Goal: Transaction & Acquisition: Purchase product/service

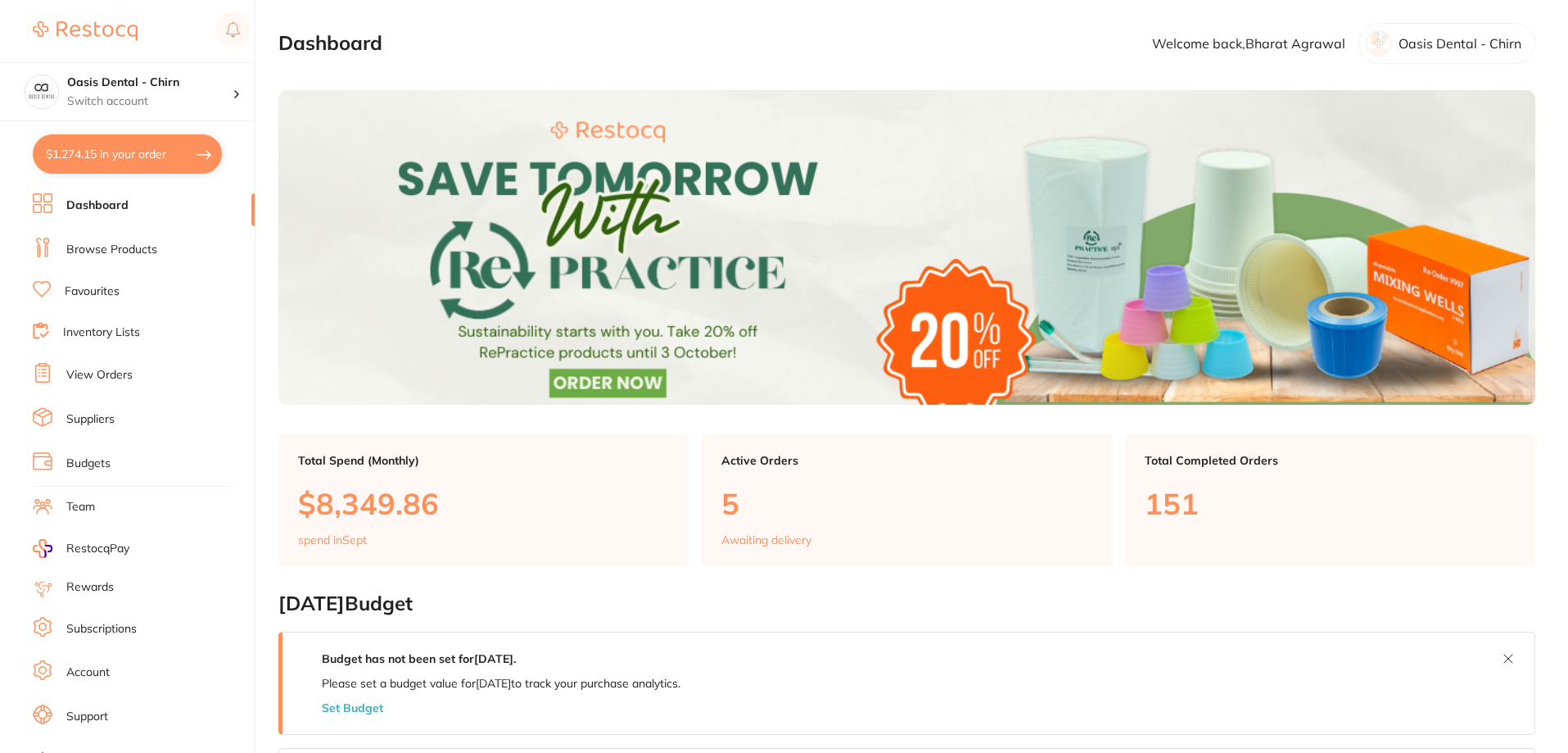
click at [168, 154] on button "$1,274.15 in your order" at bounding box center [127, 155] width 189 height 40
checkbox input "true"
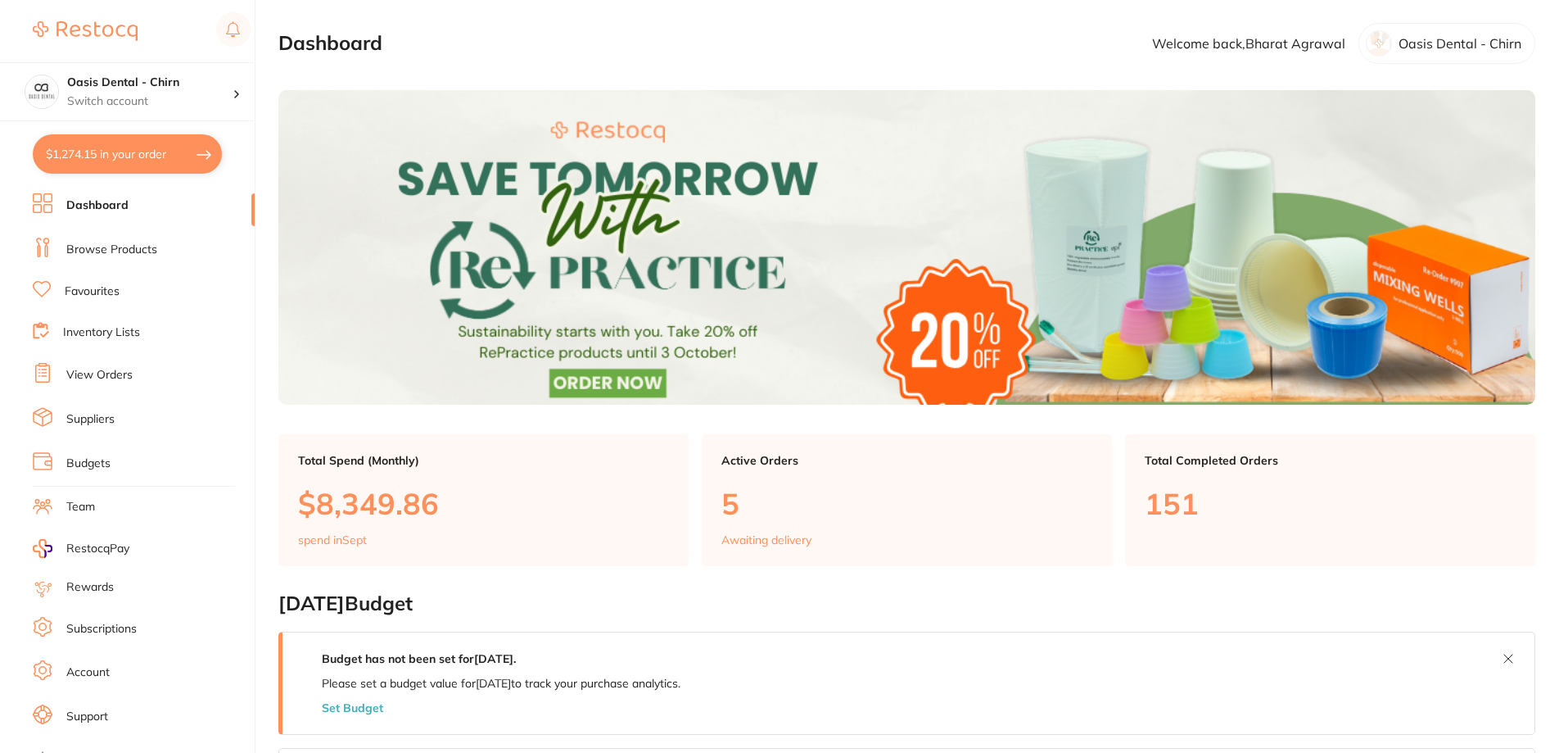
checkbox input "true"
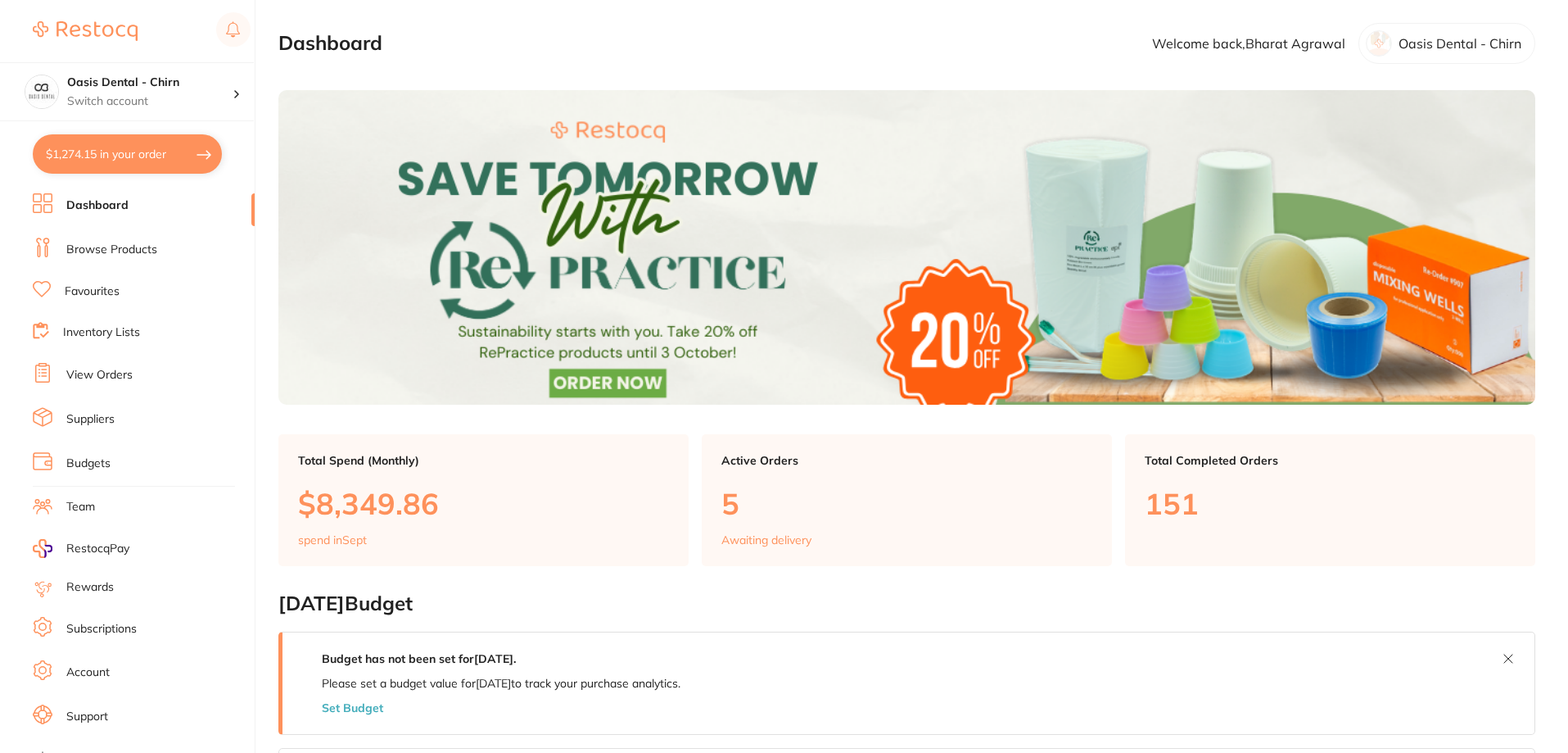
checkbox input "true"
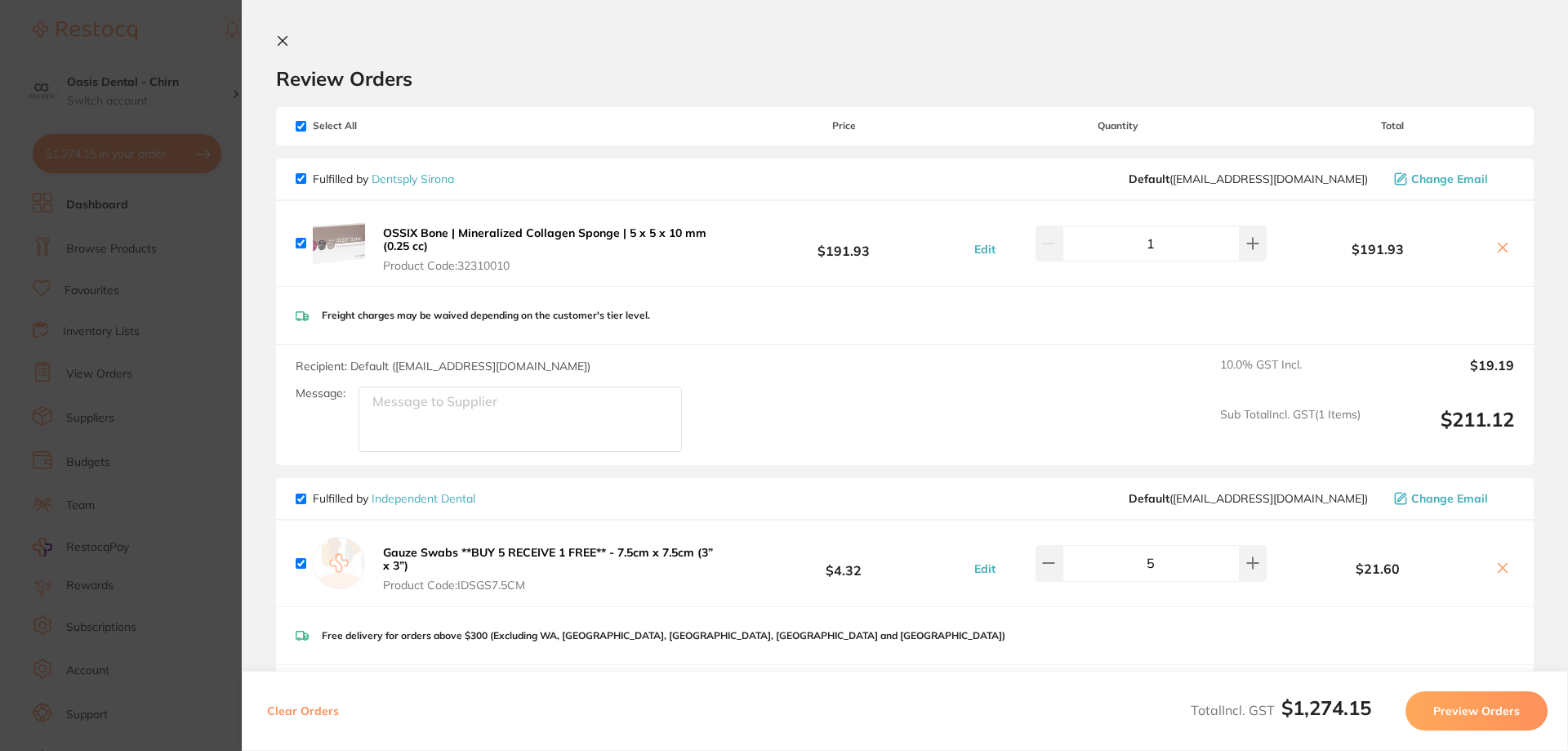
click at [286, 31] on section "Review Orders Your orders are being processed and we will notify you once we ha…" at bounding box center [905, 376] width 1327 height 751
click at [286, 44] on icon at bounding box center [283, 41] width 9 height 9
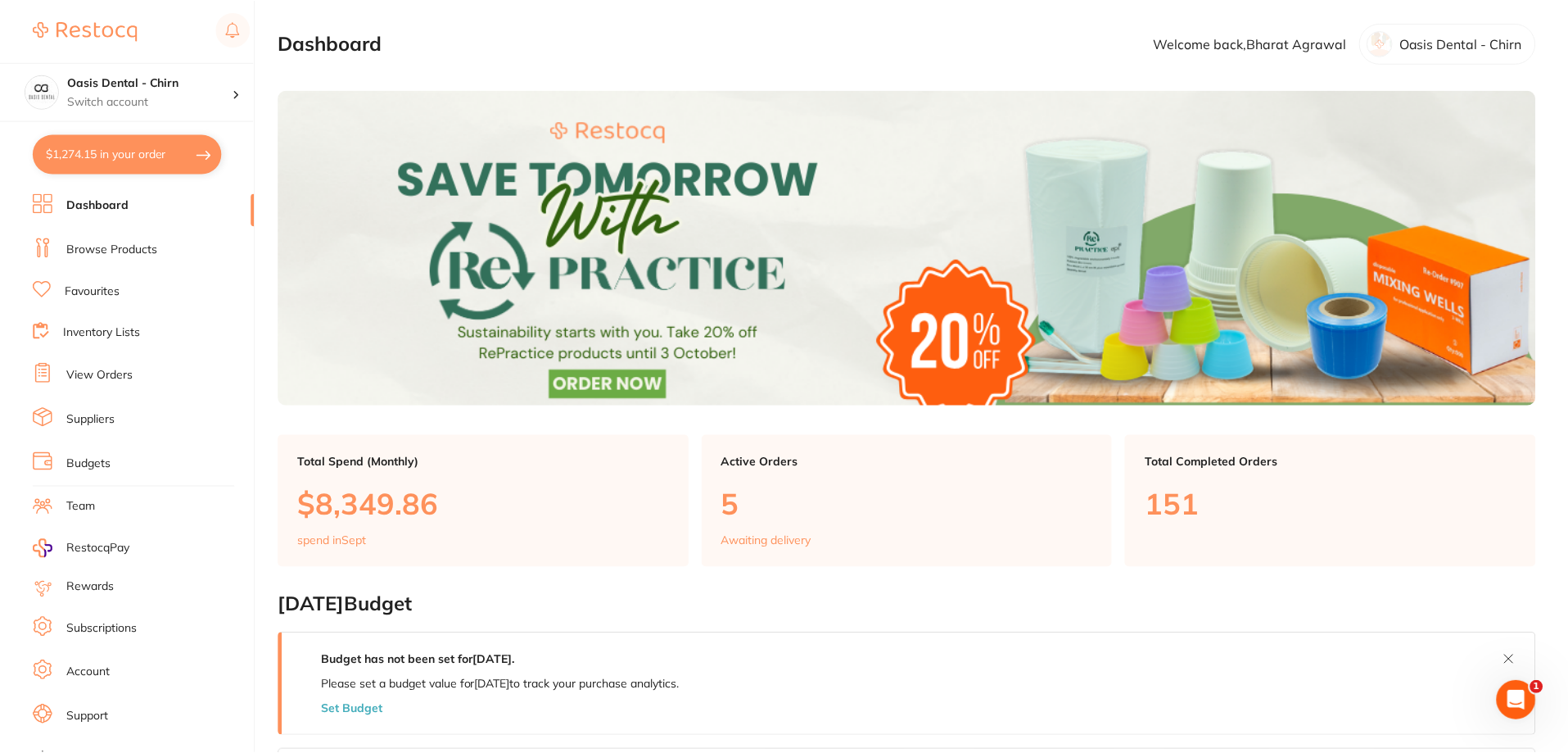
scroll to position [4, 0]
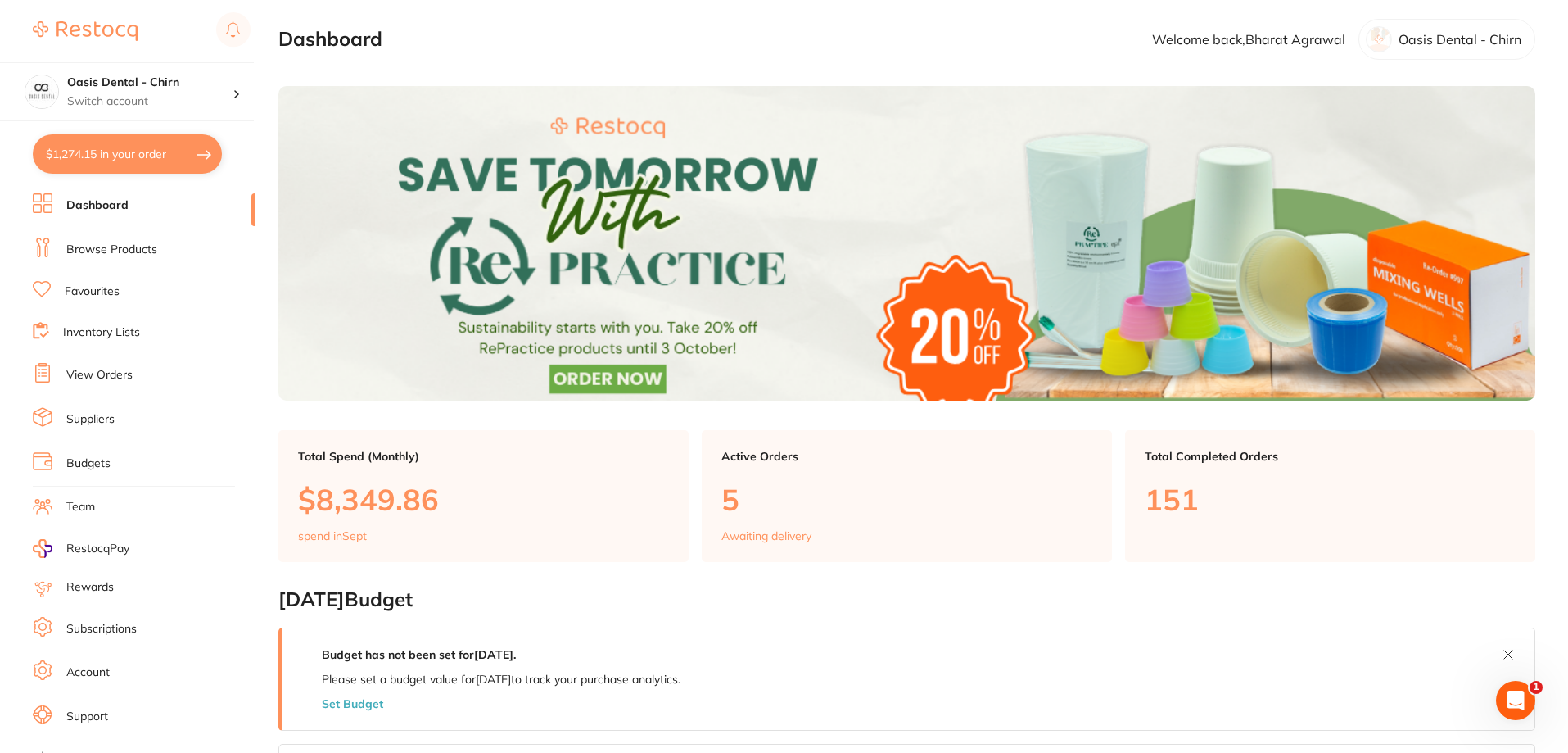
click at [136, 252] on link "Browse Products" at bounding box center [112, 250] width 91 height 17
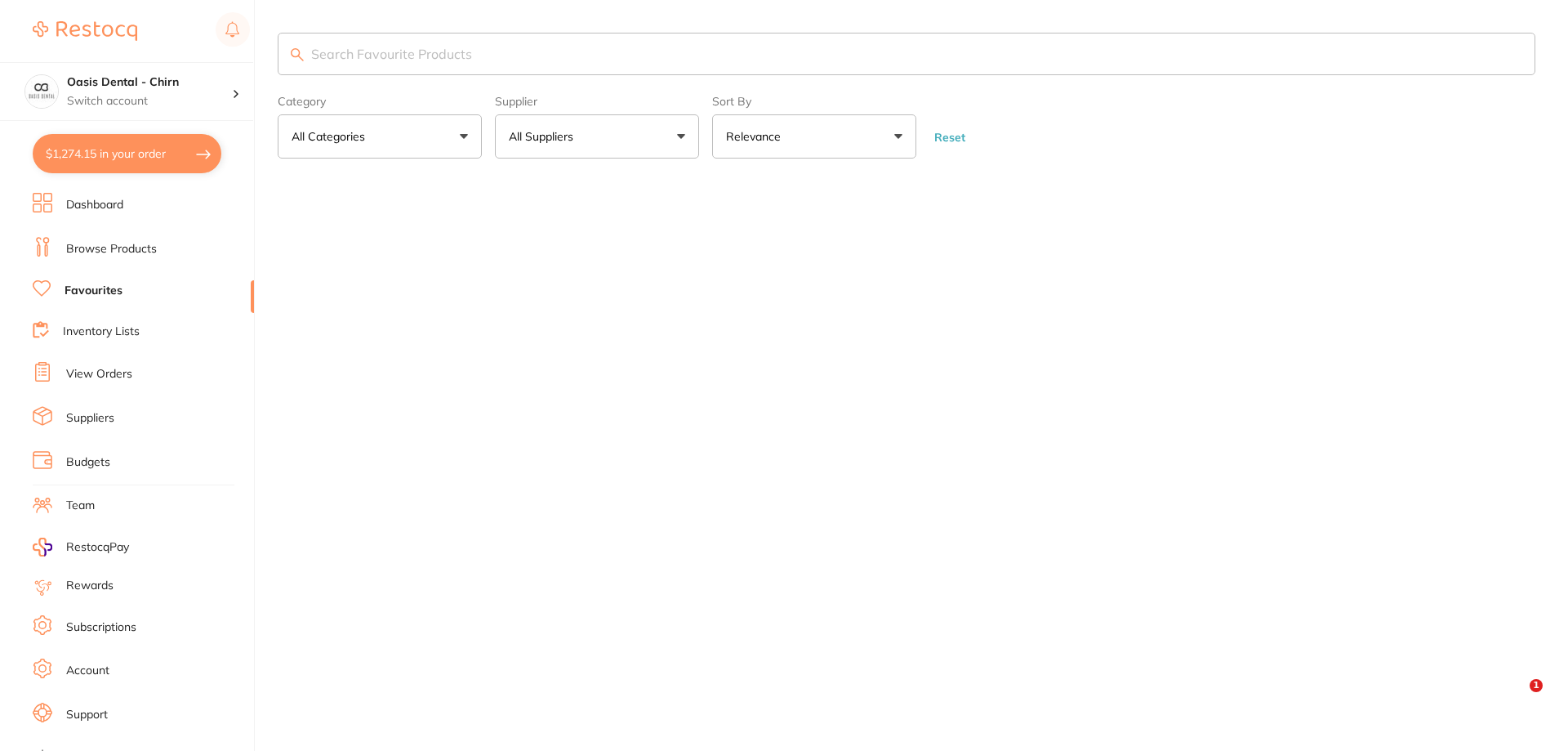
click at [451, 65] on input "search" at bounding box center [906, 53] width 1258 height 42
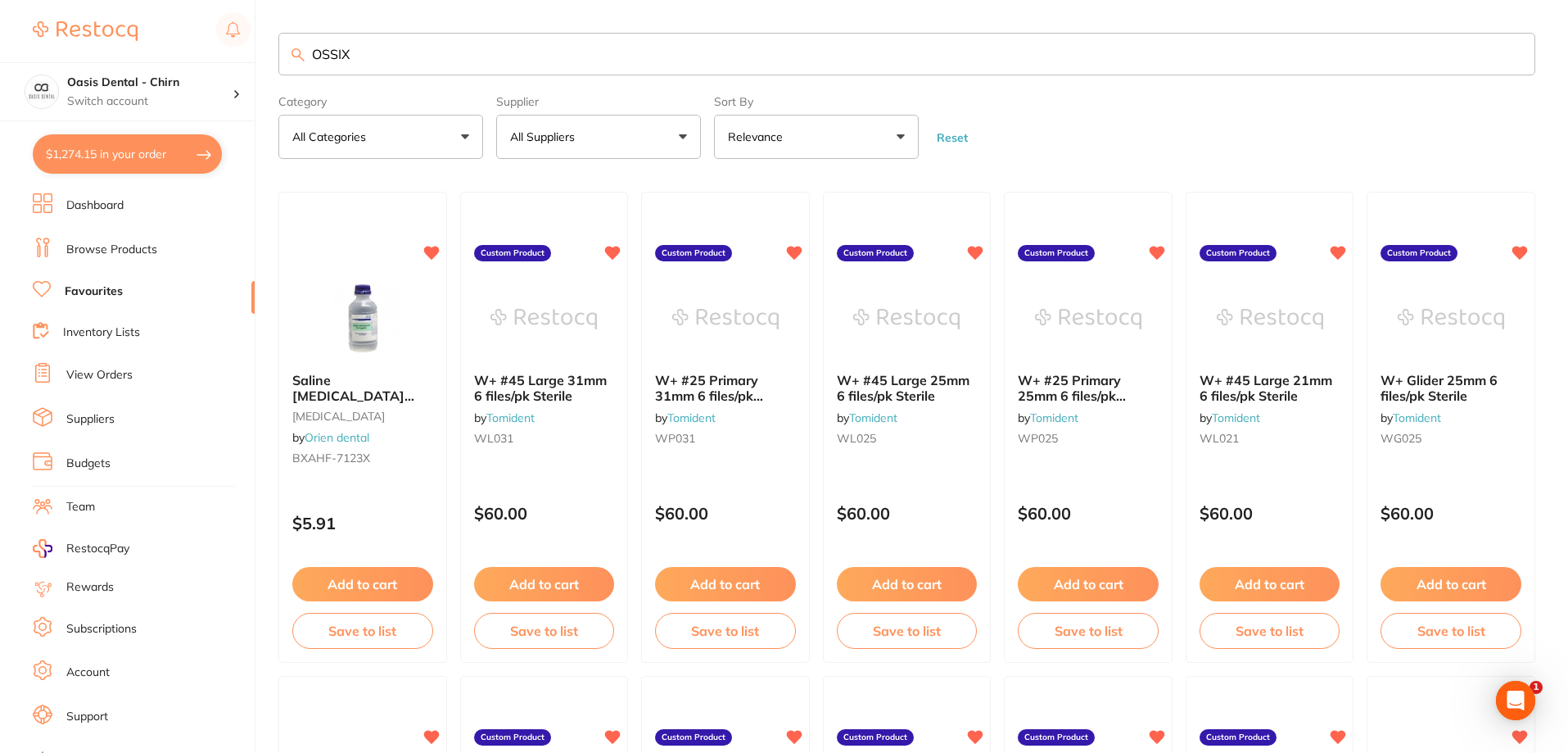
type input "OSSIX"
